Goal: Information Seeking & Learning: Learn about a topic

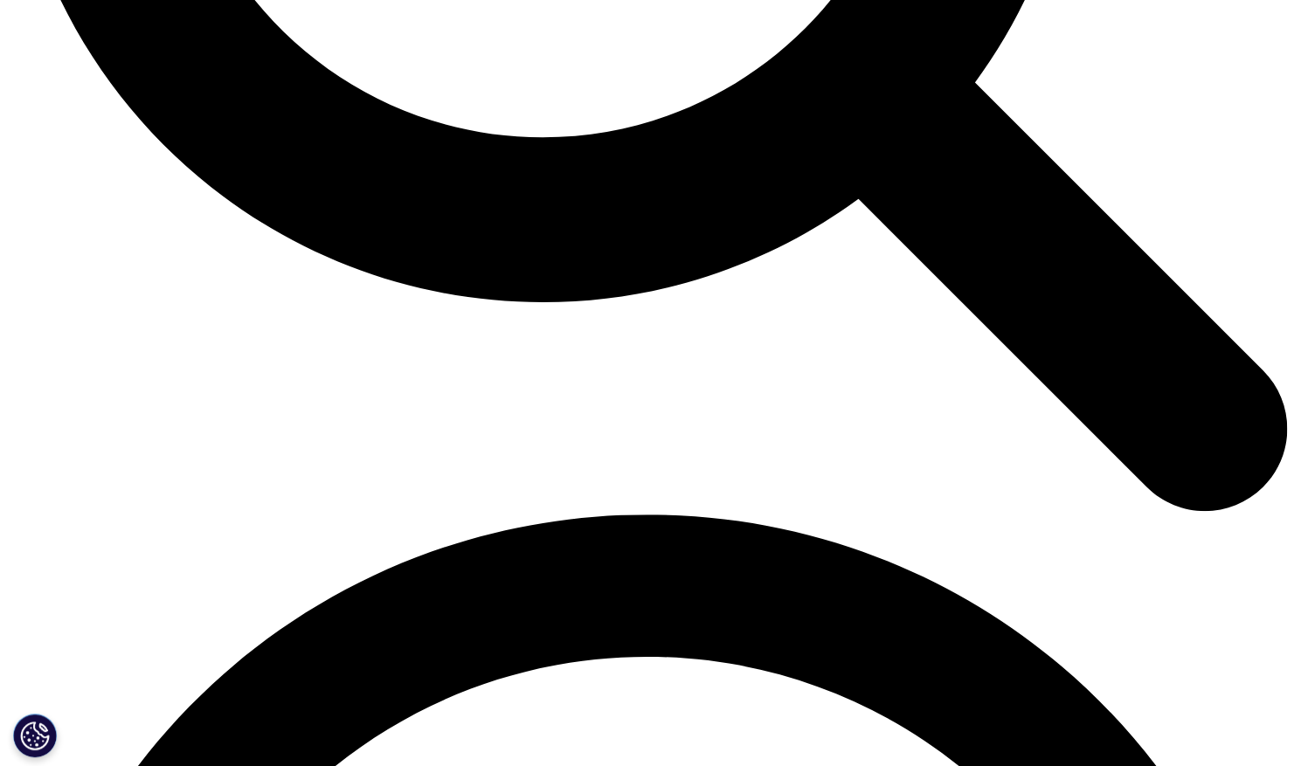
scroll to position [2038, 0]
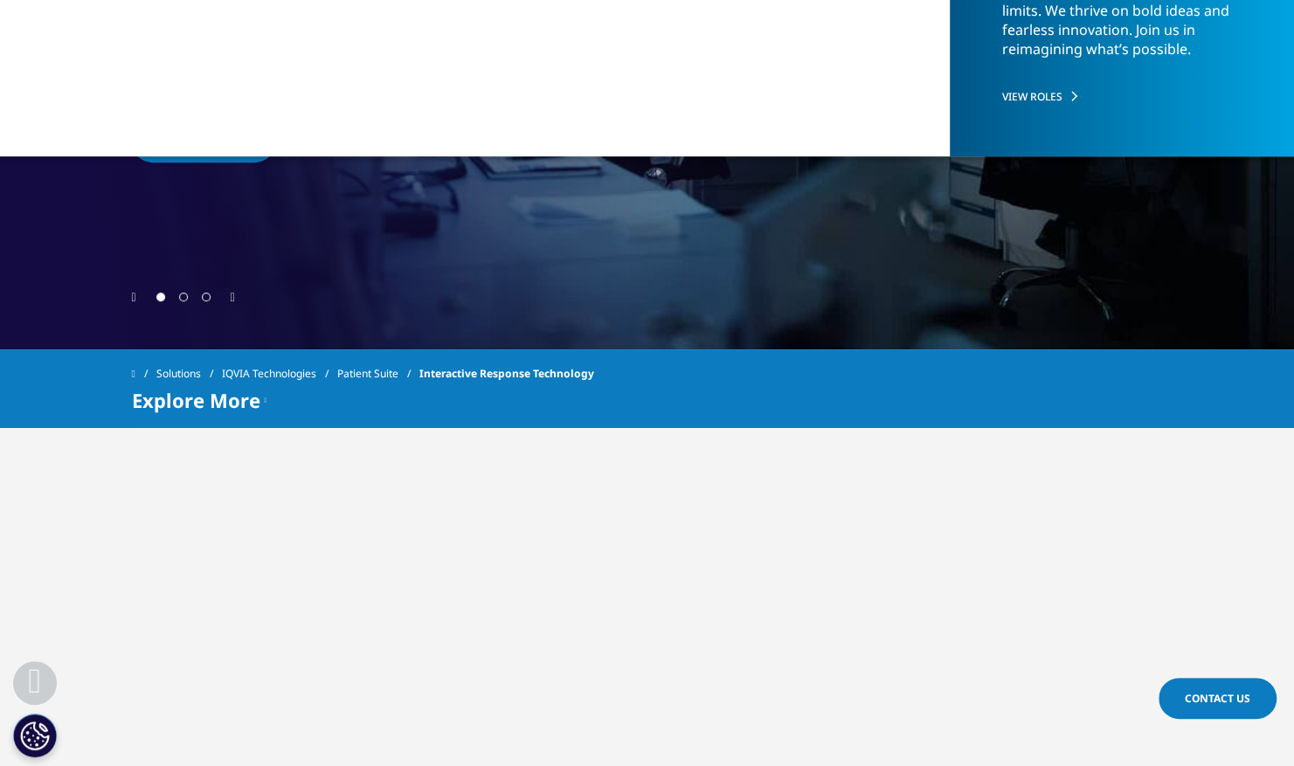
click at [390, 367] on link "Patient Suite" at bounding box center [378, 373] width 82 height 31
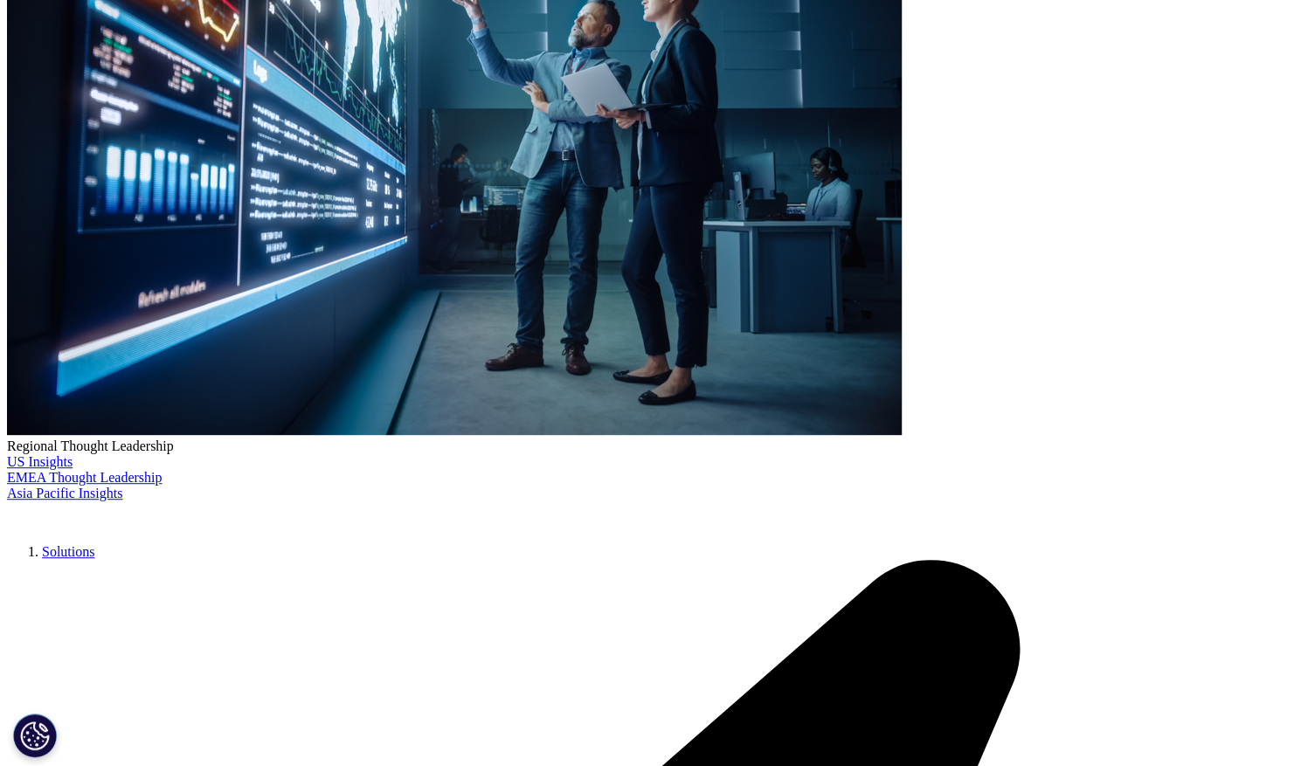
scroll to position [291, 0]
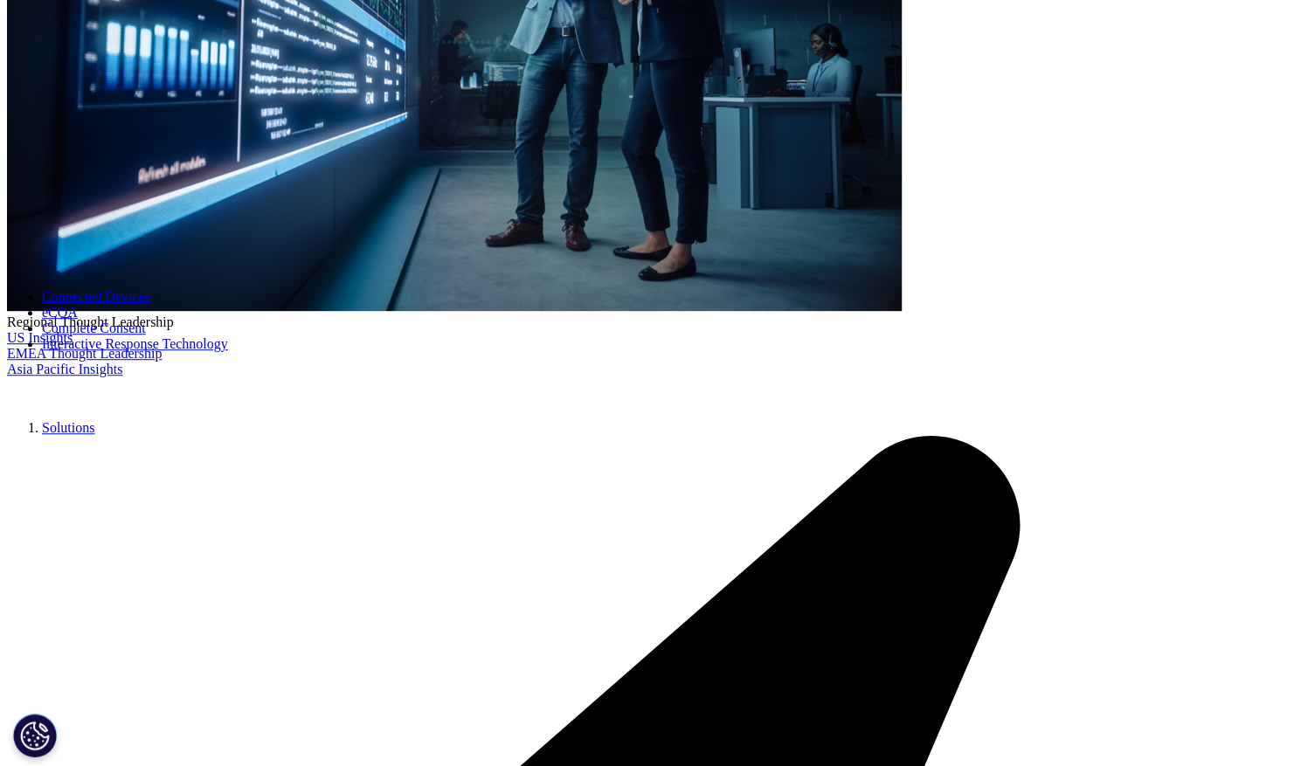
scroll to position [582, 0]
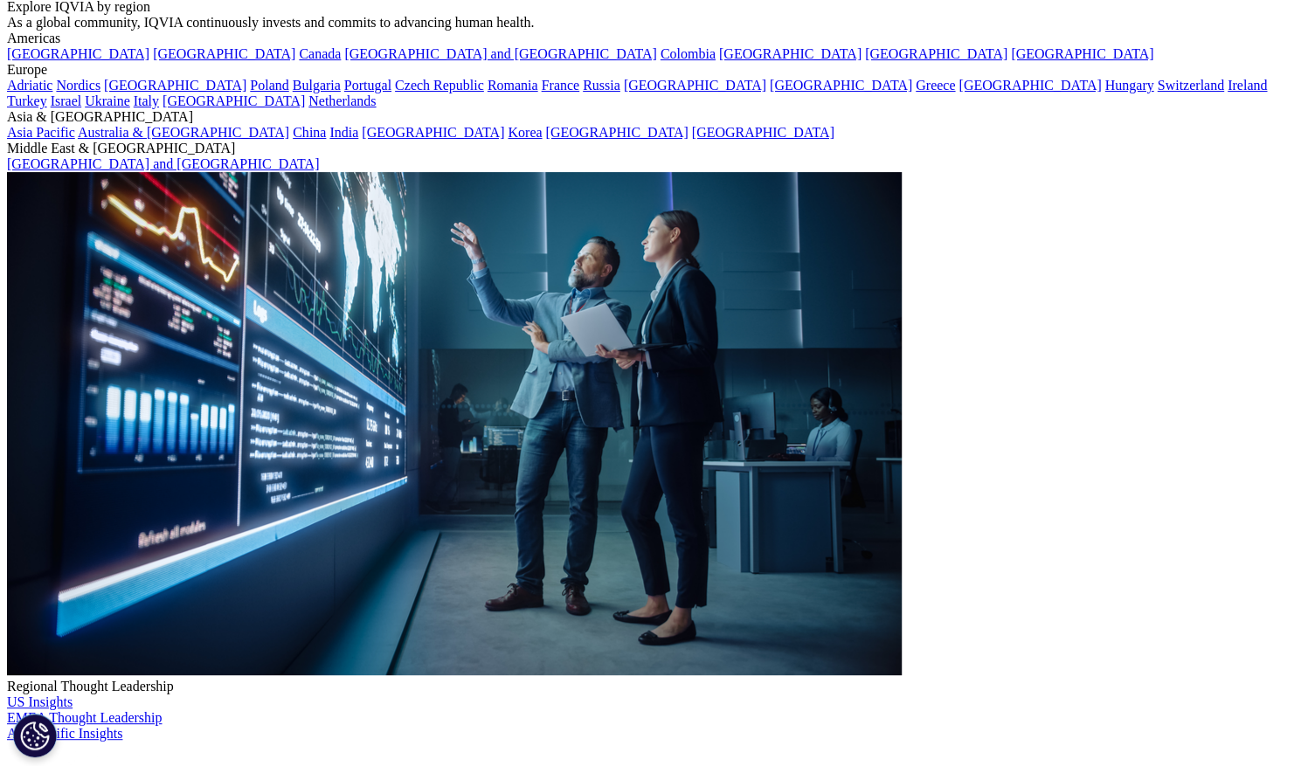
scroll to position [145, 0]
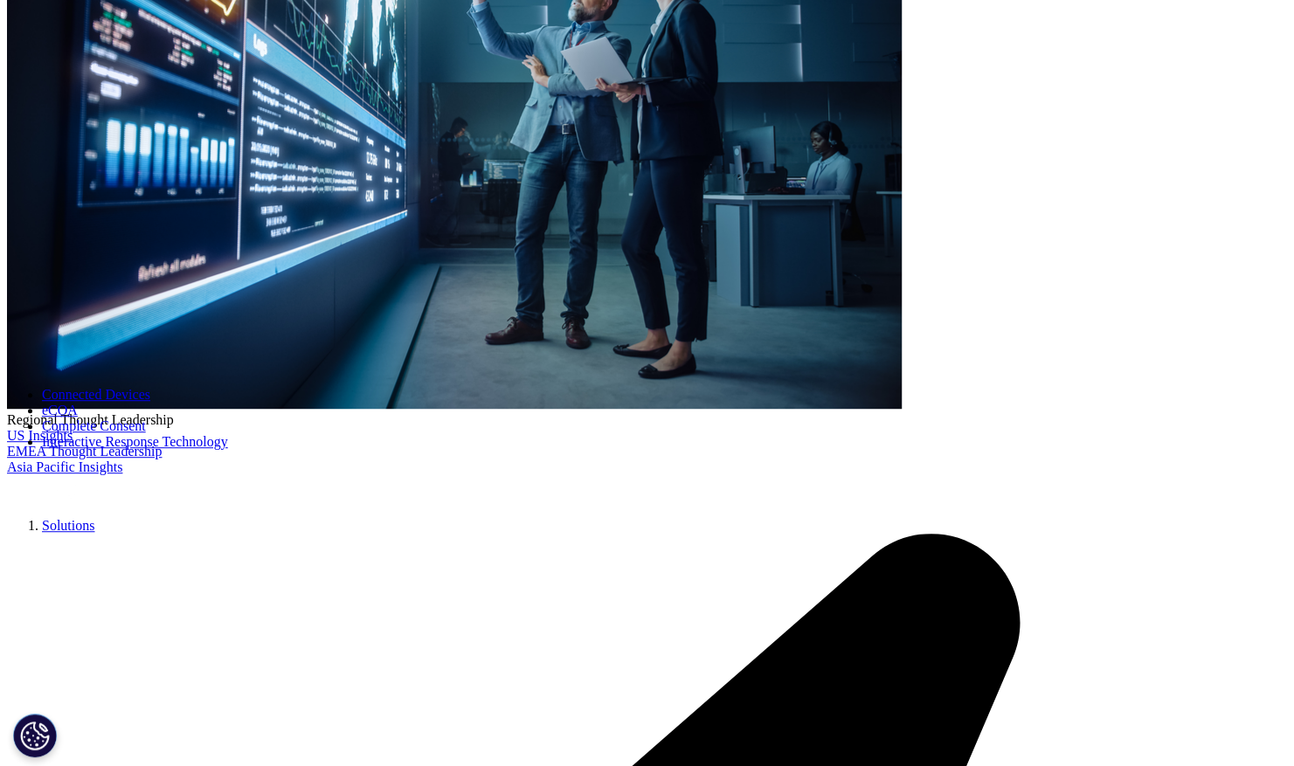
scroll to position [437, 0]
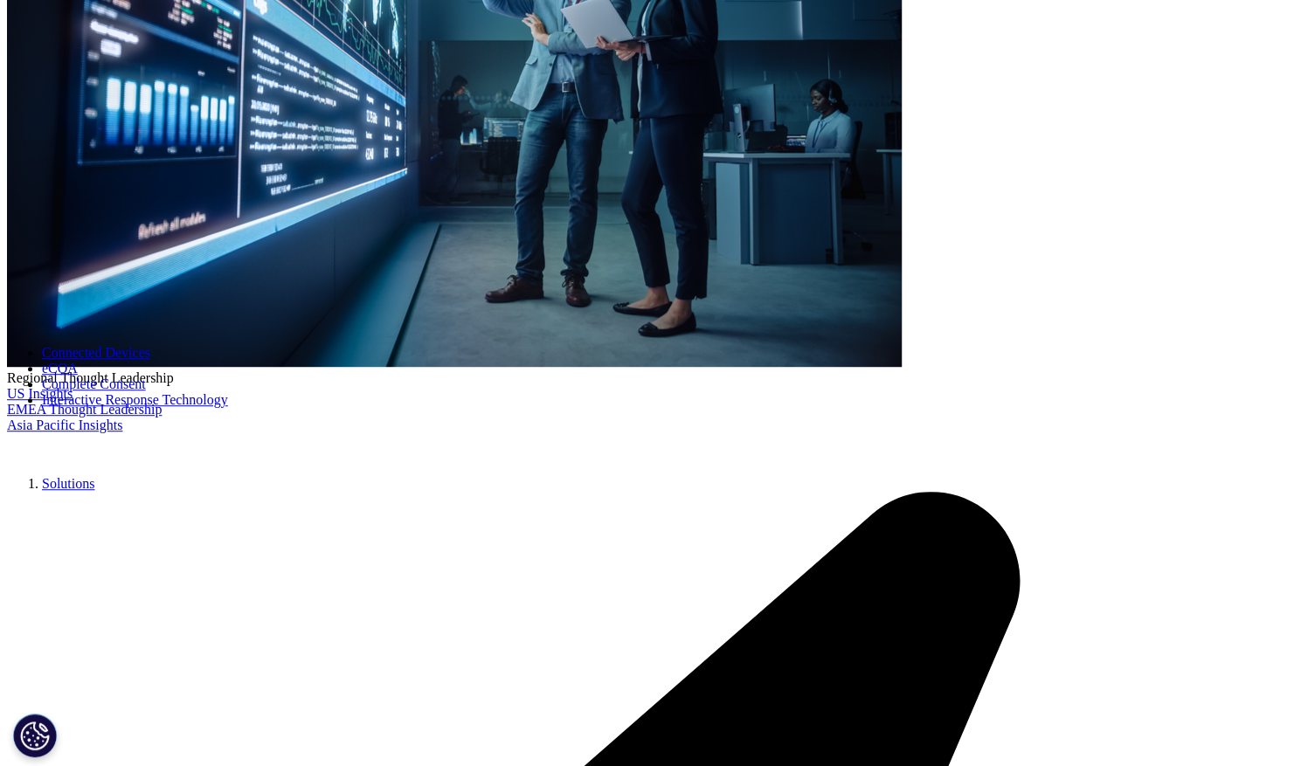
click at [228, 407] on link "Interactive Response Technology" at bounding box center [135, 399] width 186 height 15
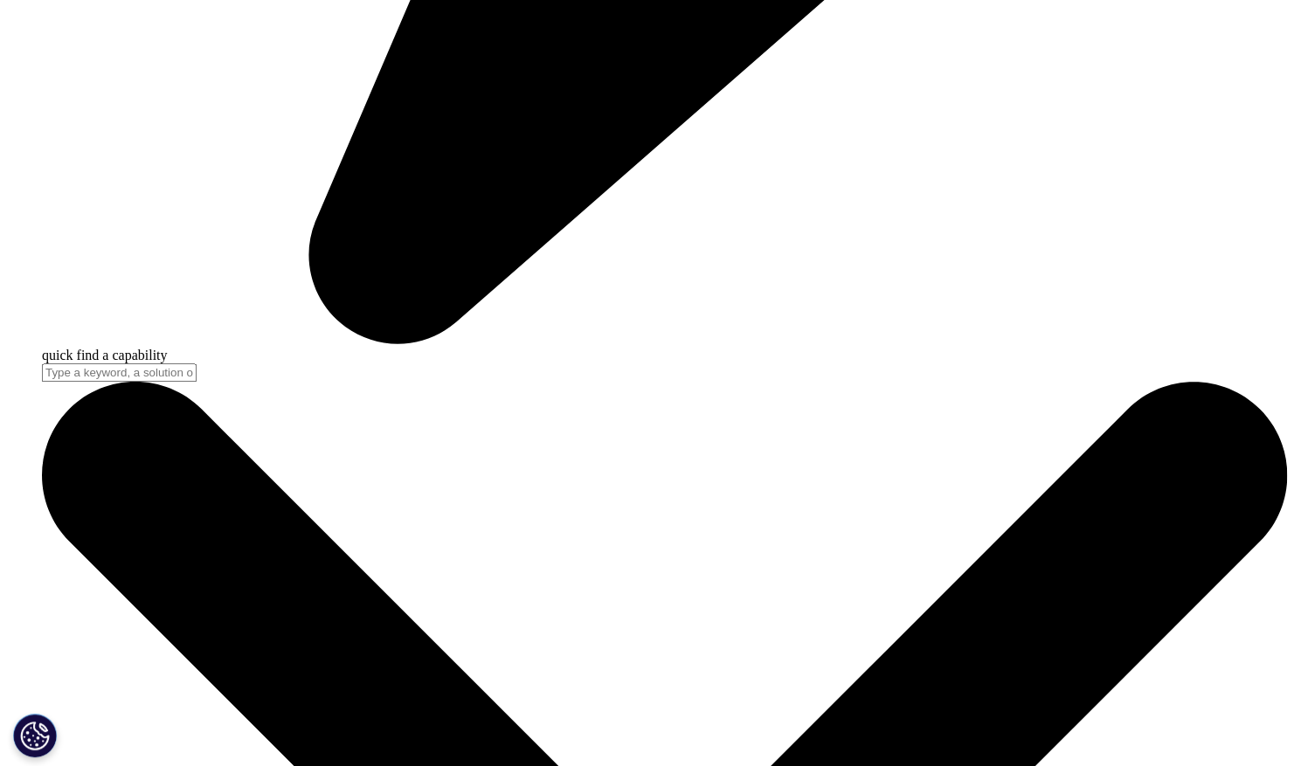
scroll to position [5531, 0]
